Goal: Task Accomplishment & Management: Use online tool/utility

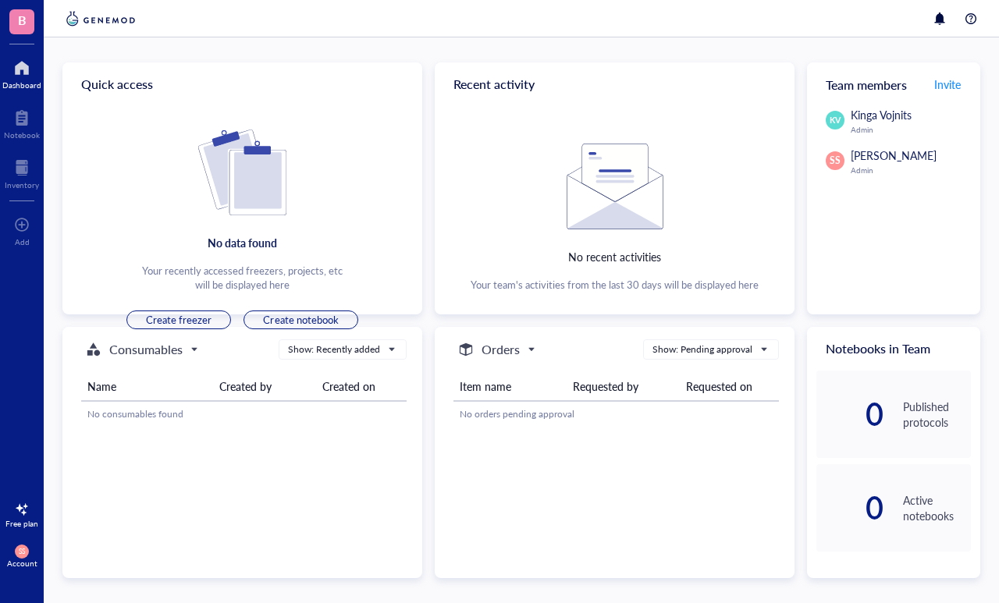
click at [151, 312] on button "Create freezer" at bounding box center [178, 320] width 105 height 19
click at [158, 324] on span "Create freezer" at bounding box center [179, 320] width 66 height 14
click at [166, 322] on span "Create freezer" at bounding box center [179, 320] width 66 height 14
click at [173, 324] on span "Create freezer" at bounding box center [179, 320] width 66 height 14
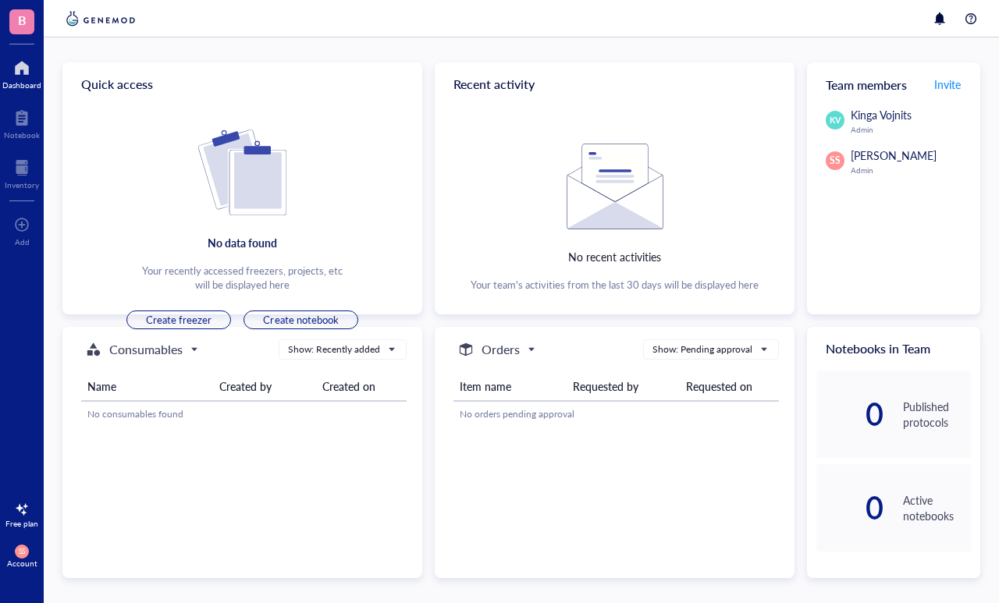
click at [172, 324] on span "Create freezer" at bounding box center [179, 320] width 66 height 14
click at [21, 224] on div at bounding box center [22, 224] width 16 height 25
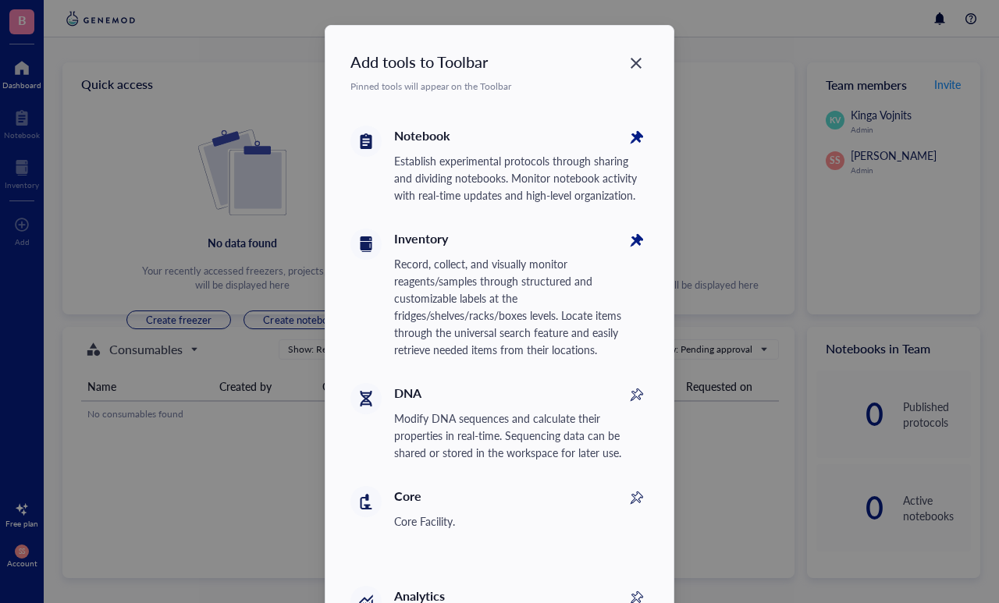
click at [631, 61] on icon "Close" at bounding box center [636, 63] width 15 height 15
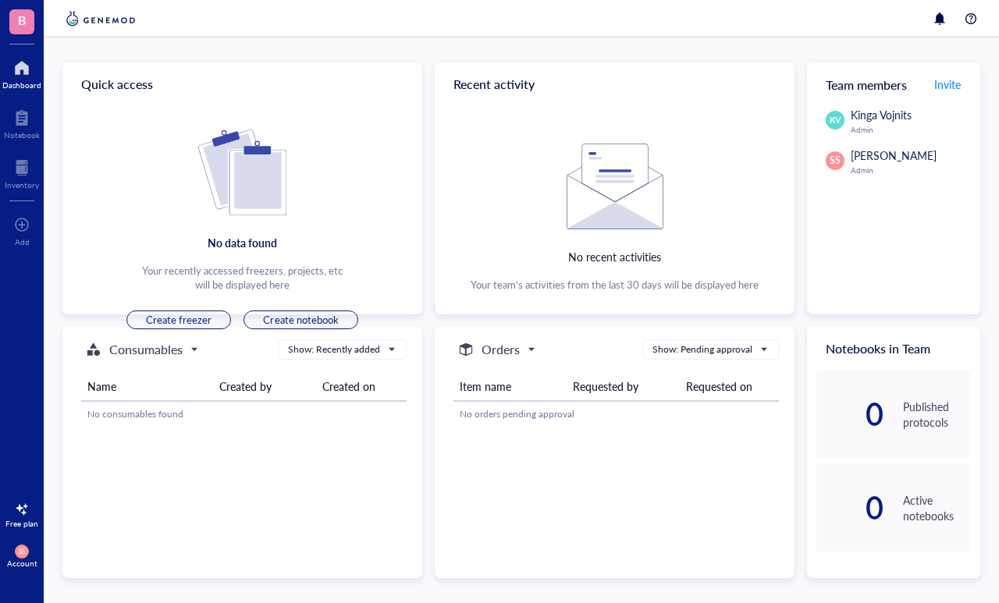
click at [21, 180] on div "Inventory" at bounding box center [22, 184] width 34 height 9
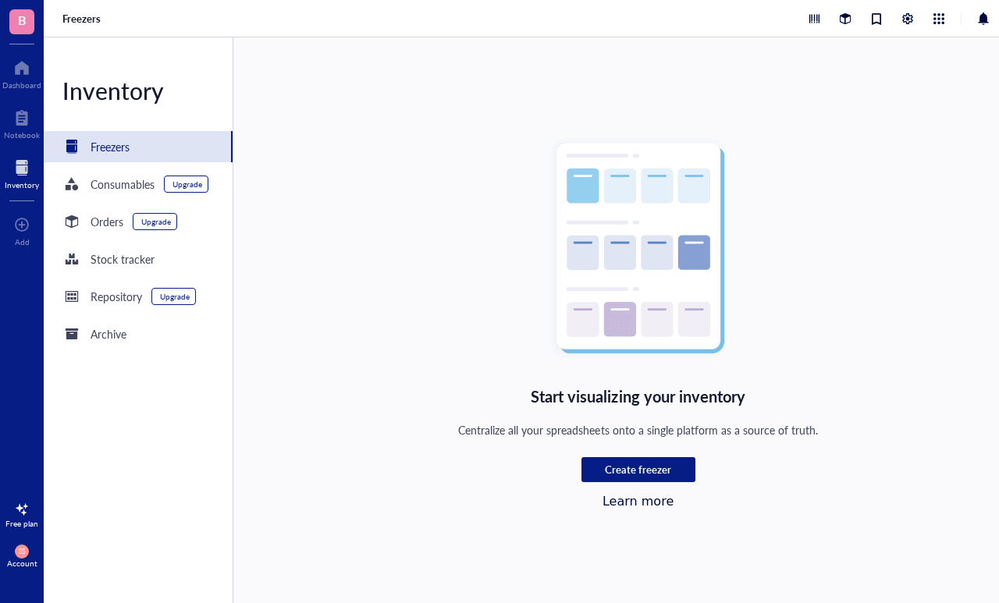
click at [106, 262] on div "Stock tracker" at bounding box center [123, 259] width 64 height 17
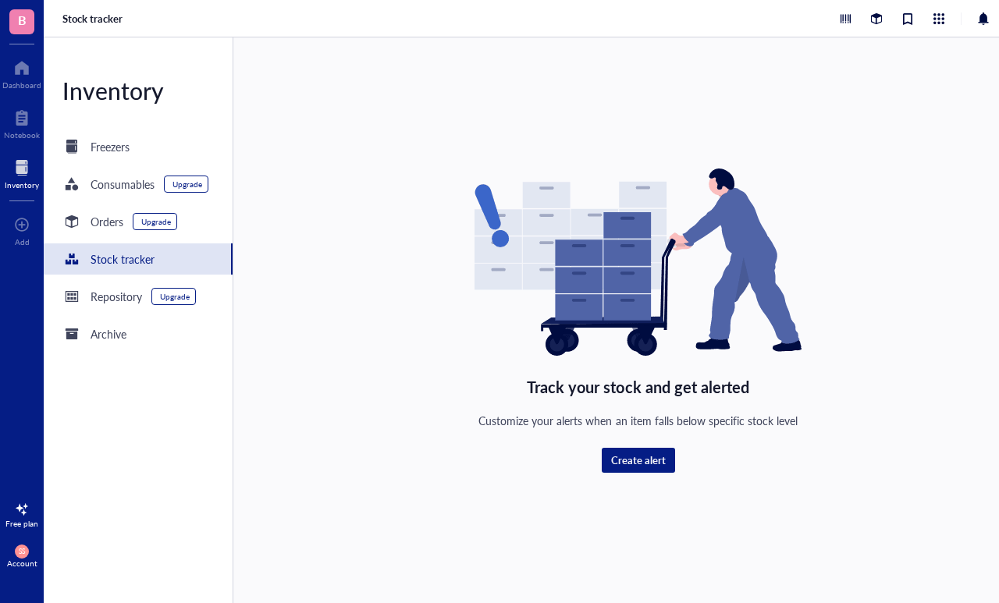
click at [645, 456] on span "Create alert" at bounding box center [638, 461] width 55 height 14
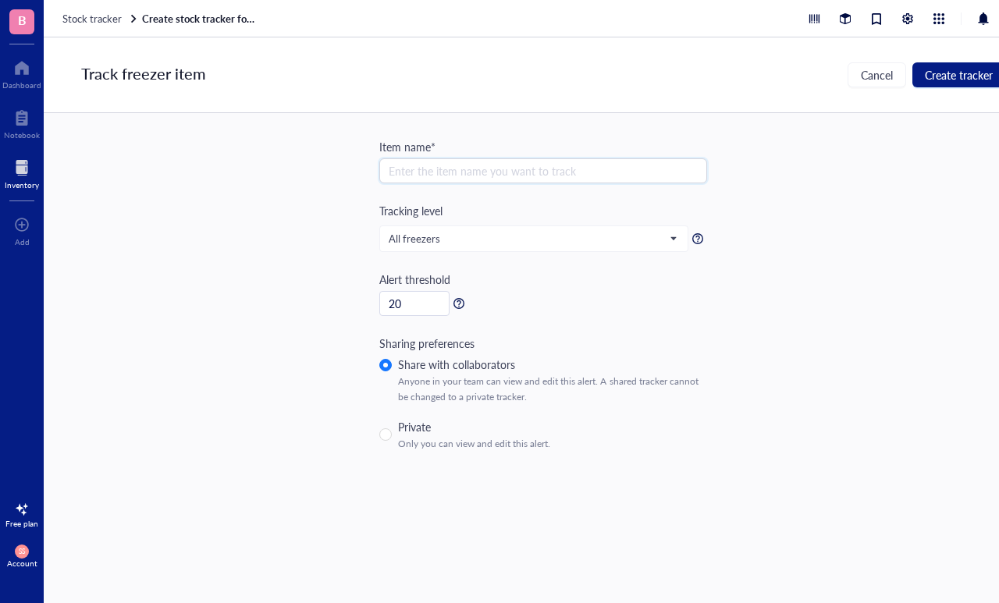
click at [674, 233] on span "All freezers" at bounding box center [532, 239] width 287 height 14
click at [675, 236] on span "All freezers" at bounding box center [532, 239] width 287 height 14
click at [865, 69] on span "Cancel" at bounding box center [877, 75] width 32 height 12
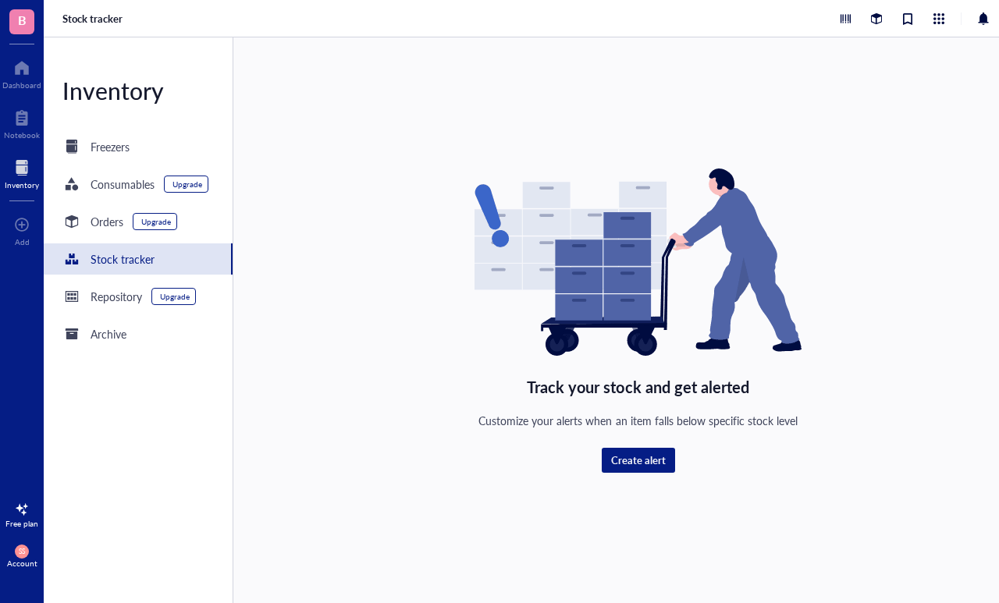
click at [121, 198] on div "Consumables Upgrade" at bounding box center [138, 184] width 189 height 31
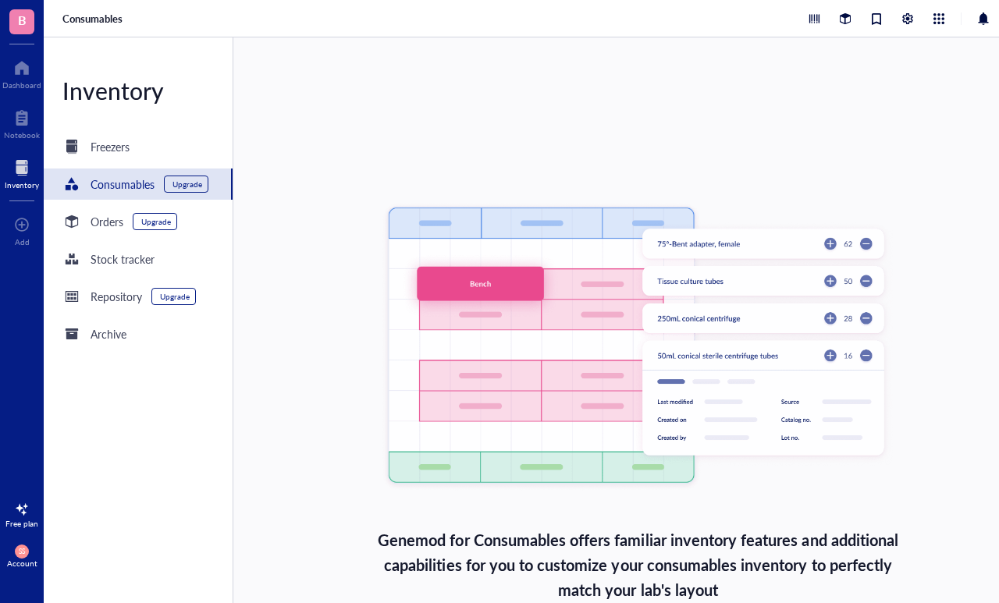
click at [12, 136] on div "Notebook" at bounding box center [22, 134] width 36 height 9
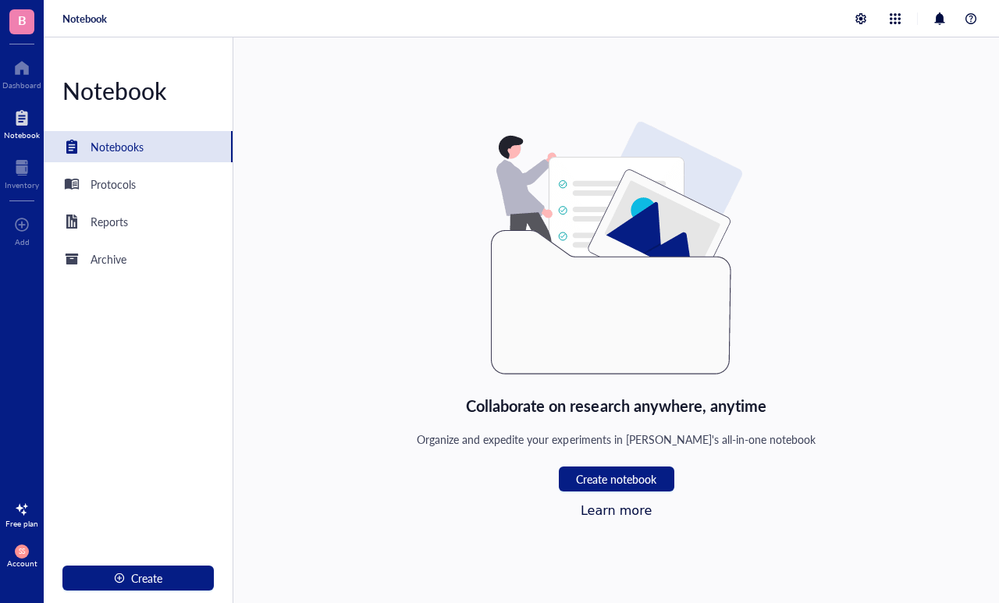
click at [7, 80] on div "Dashboard" at bounding box center [21, 84] width 39 height 9
